Goal: Task Accomplishment & Management: Manage account settings

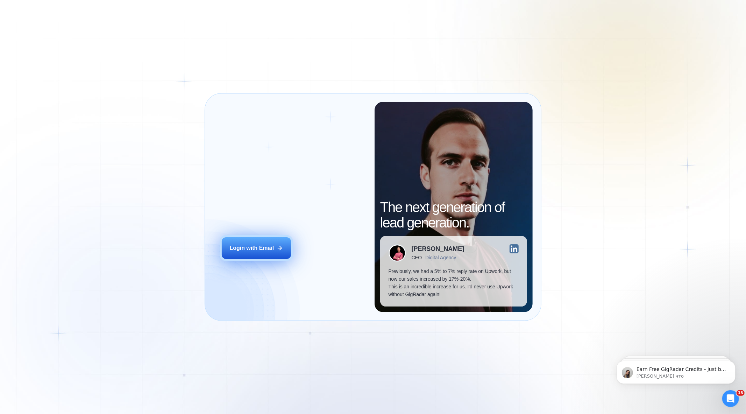
click at [278, 242] on button "Login with Email" at bounding box center [256, 248] width 69 height 22
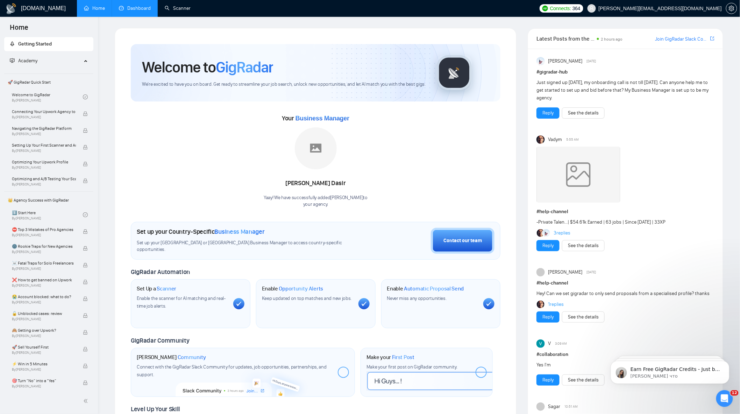
click at [139, 7] on link "Dashboard" at bounding box center [135, 8] width 32 height 6
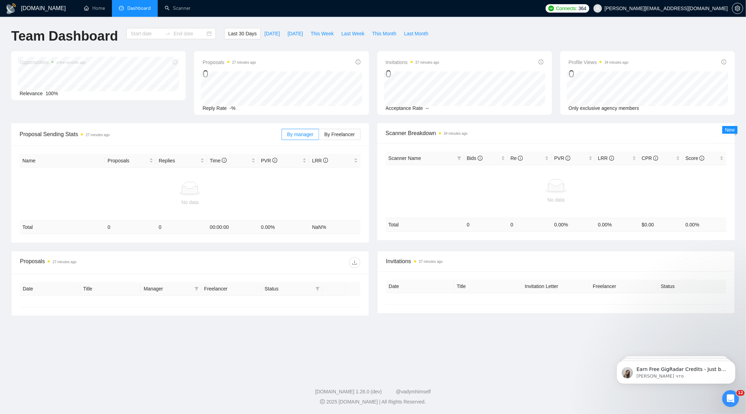
type input "2025-07-26"
type input "2025-08-25"
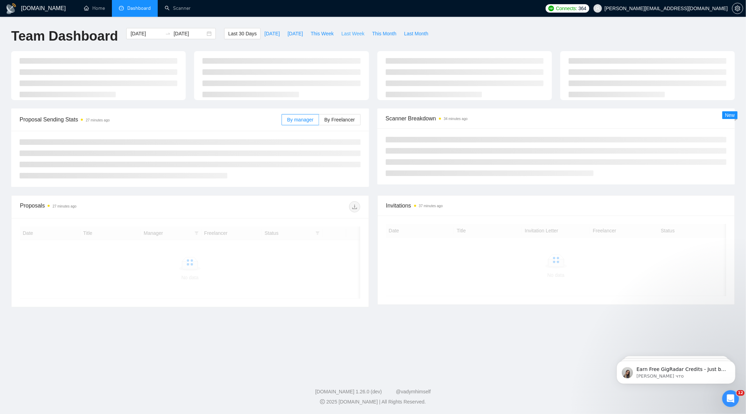
drag, startPoint x: 340, startPoint y: 34, endPoint x: 341, endPoint y: 55, distance: 21.0
click at [341, 34] on span "Last Week" at bounding box center [352, 34] width 23 height 8
type input "2025-08-18"
type input "2025-08-24"
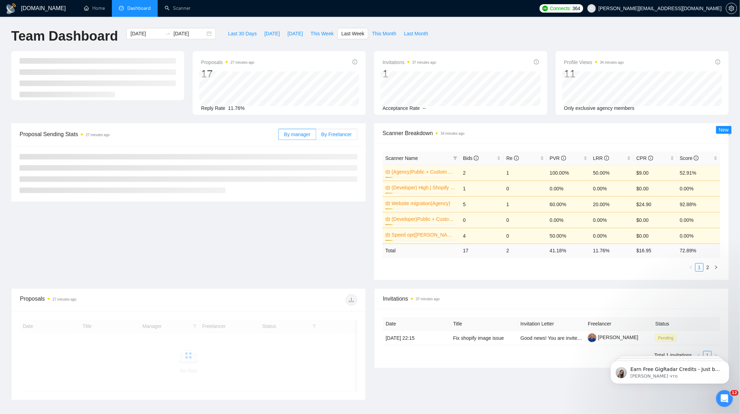
click at [337, 129] on label "By Freelancer" at bounding box center [336, 134] width 41 height 11
click at [316, 136] on input "By Freelancer" at bounding box center [316, 136] width 0 height 0
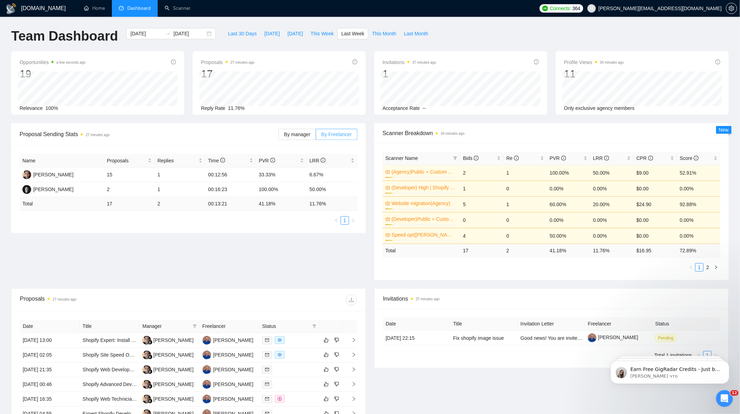
click at [336, 133] on span "By Freelancer" at bounding box center [336, 134] width 30 height 6
click at [316, 136] on input "By Freelancer" at bounding box center [316, 136] width 0 height 0
click at [287, 260] on div "Proposal Sending Stats 27 minutes ago By manager By Freelancer Name Proposals R…" at bounding box center [370, 205] width 726 height 165
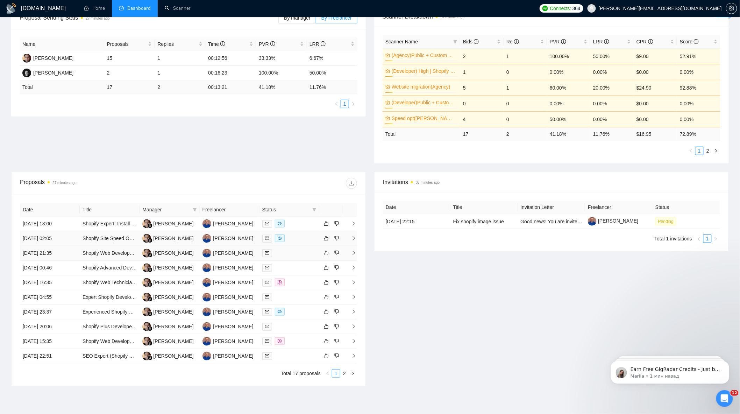
scroll to position [154, 0]
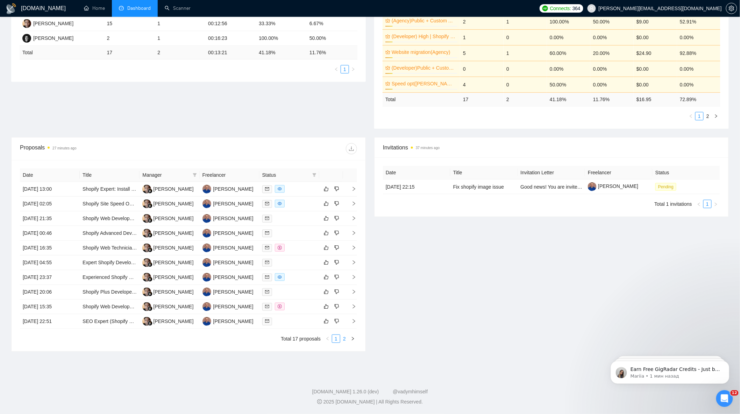
click at [344, 340] on link "2" at bounding box center [344, 339] width 8 height 8
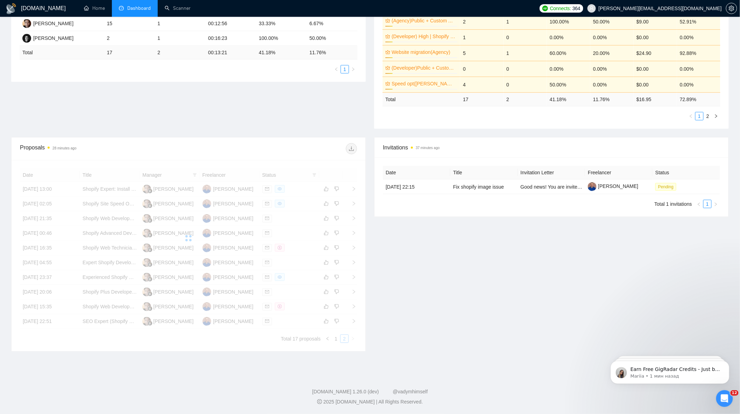
scroll to position [109, 0]
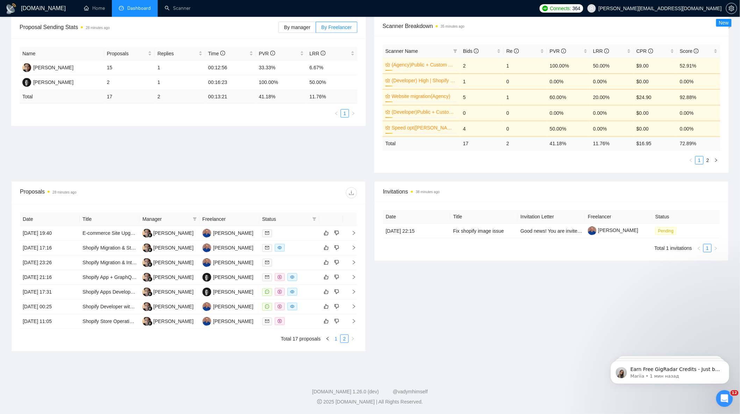
click at [336, 340] on link "1" at bounding box center [336, 339] width 8 height 8
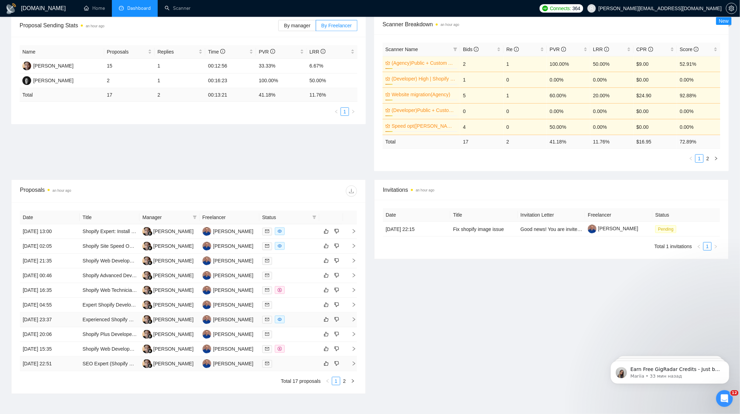
scroll to position [154, 0]
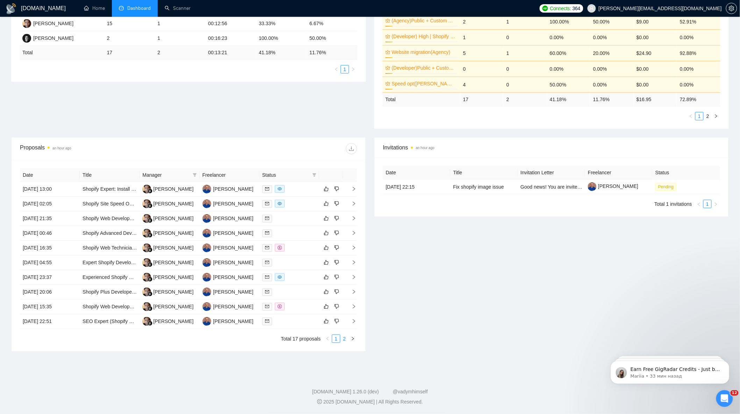
click at [345, 338] on link "2" at bounding box center [344, 339] width 8 height 8
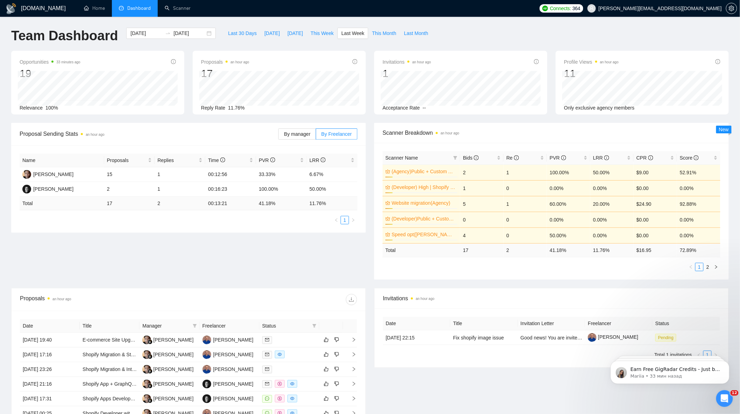
scroll to position [0, 0]
click at [310, 32] on span "This Week" at bounding box center [321, 34] width 23 height 8
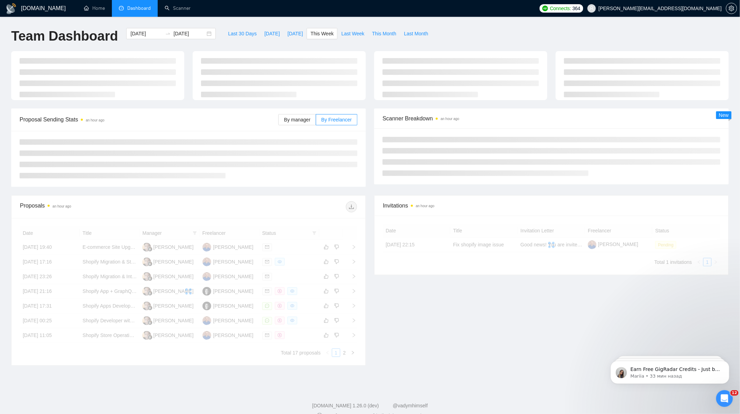
type input "2025-08-25"
type input "2025-08-31"
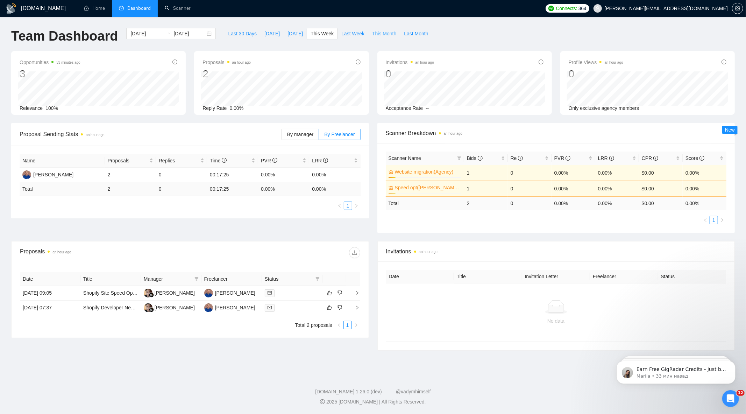
click at [372, 34] on span "This Month" at bounding box center [384, 34] width 24 height 8
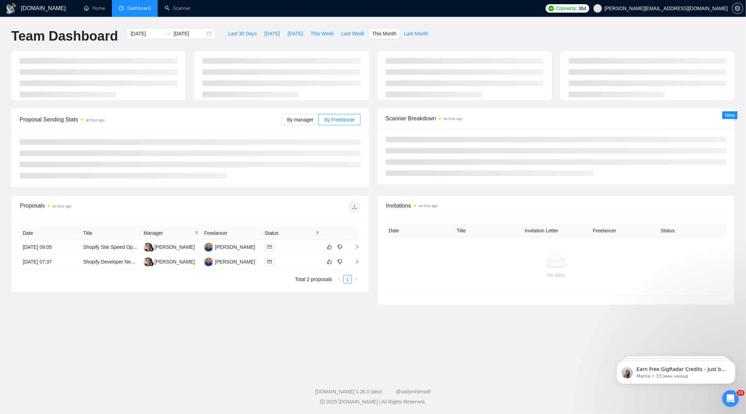
type input "2025-08-01"
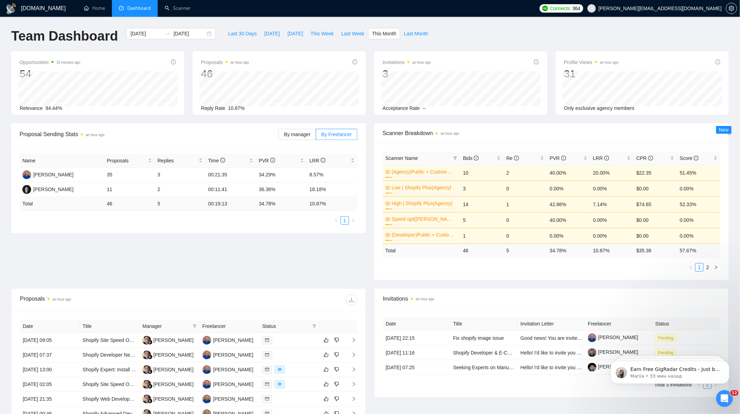
click at [311, 141] on div "By manager By Freelancer" at bounding box center [317, 134] width 79 height 22
click at [310, 137] on span "By manager" at bounding box center [297, 134] width 26 height 6
click at [279, 136] on input "By manager" at bounding box center [279, 136] width 0 height 0
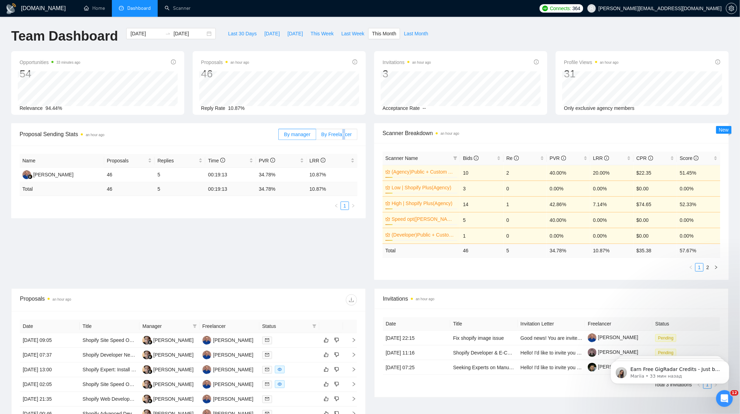
click at [346, 133] on span "By Freelancer" at bounding box center [336, 134] width 30 height 6
click at [344, 130] on label "By Freelancer" at bounding box center [336, 134] width 41 height 11
click at [316, 136] on input "By Freelancer" at bounding box center [316, 136] width 0 height 0
